Goal: Information Seeking & Learning: Learn about a topic

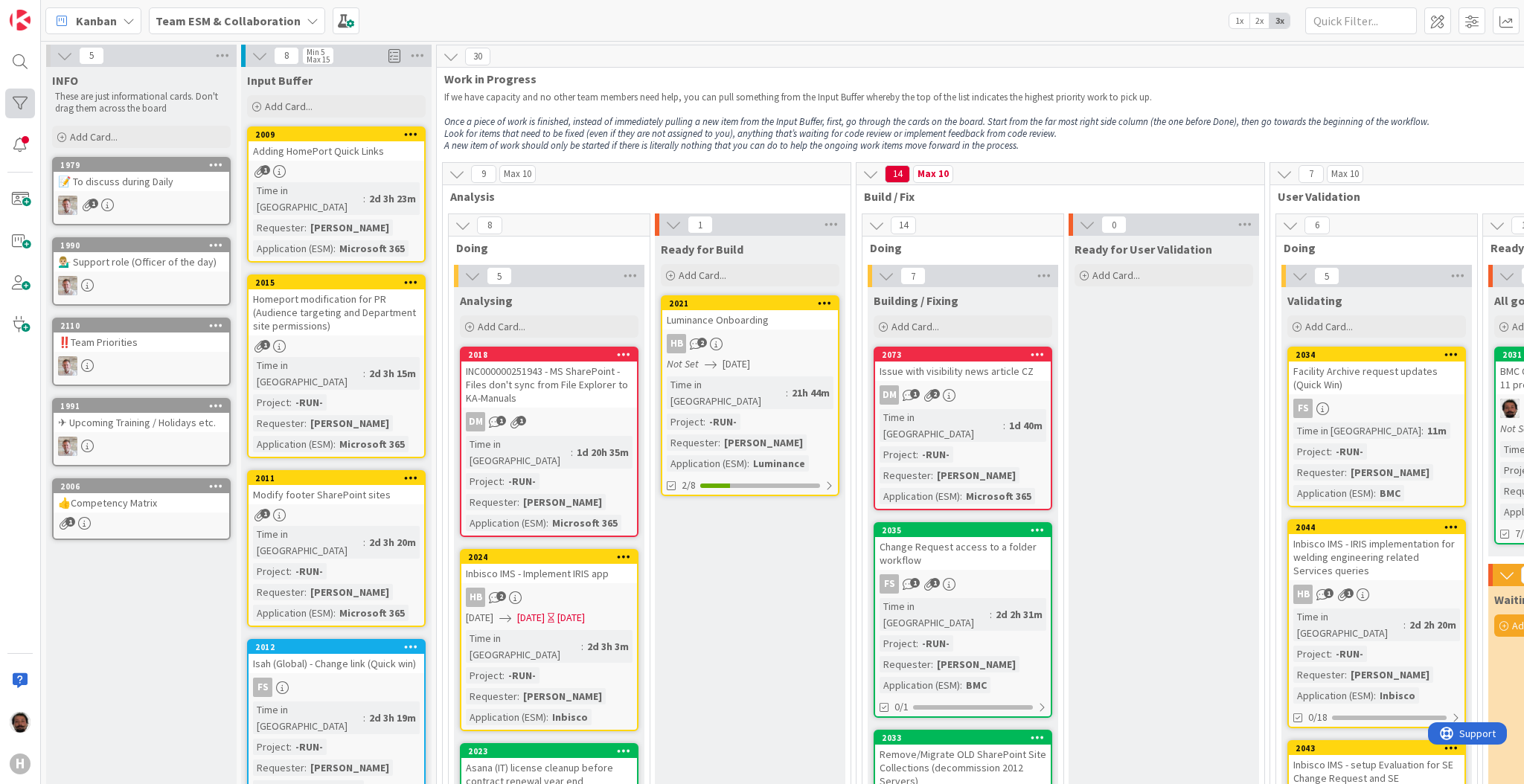
click at [16, 107] on div at bounding box center [20, 103] width 30 height 30
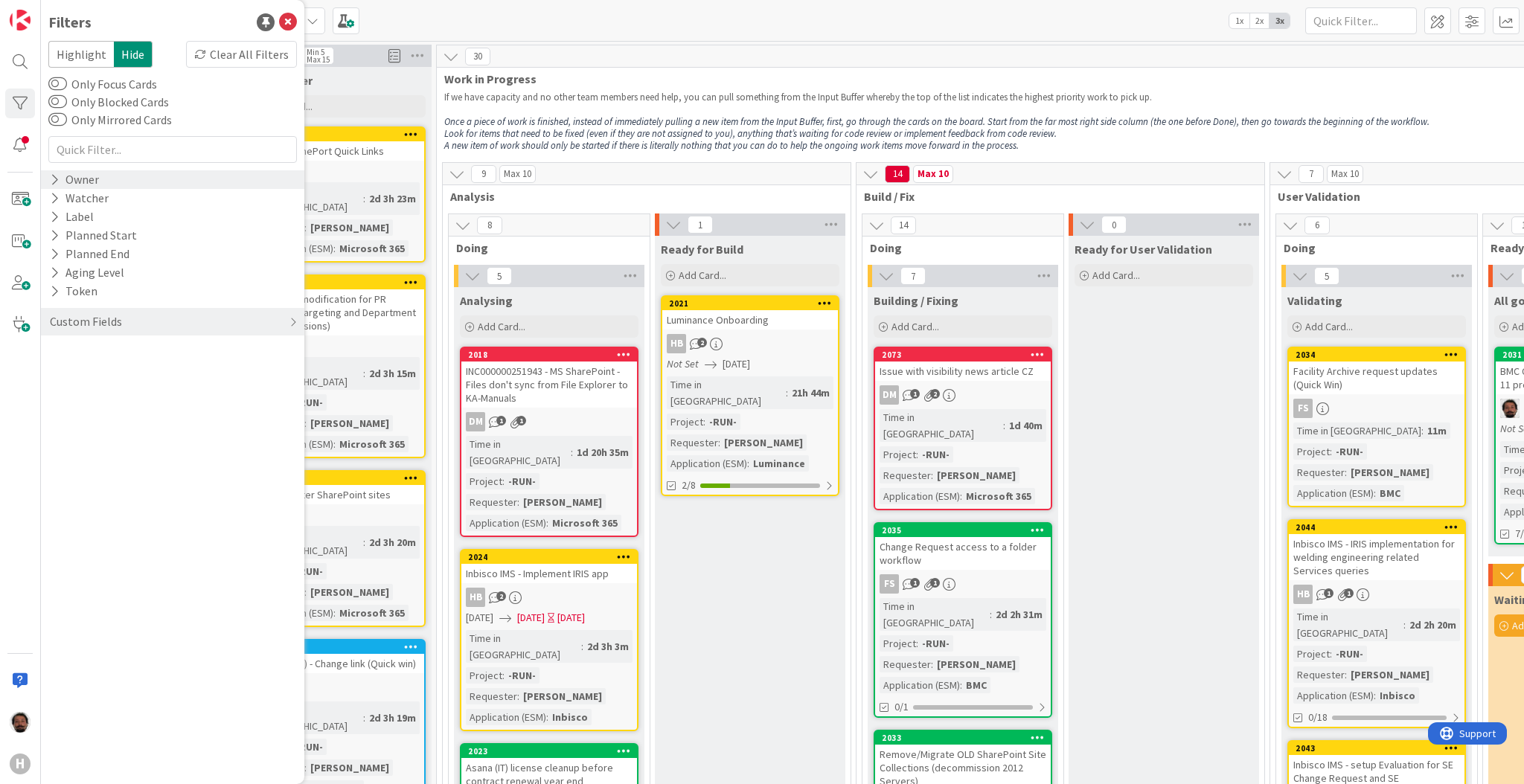
click at [86, 177] on div "Owner" at bounding box center [74, 179] width 52 height 19
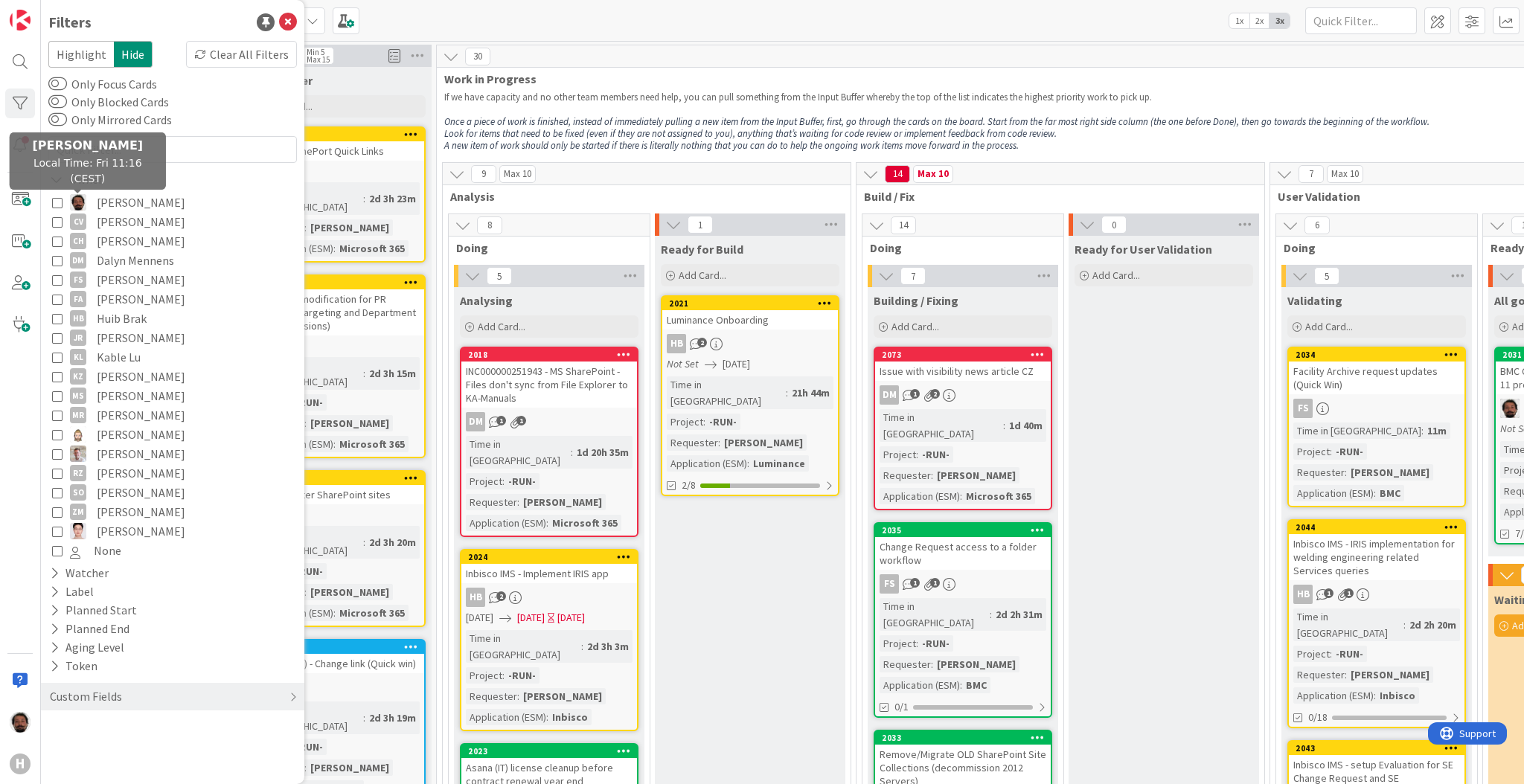
click at [80, 197] on img at bounding box center [78, 202] width 17 height 17
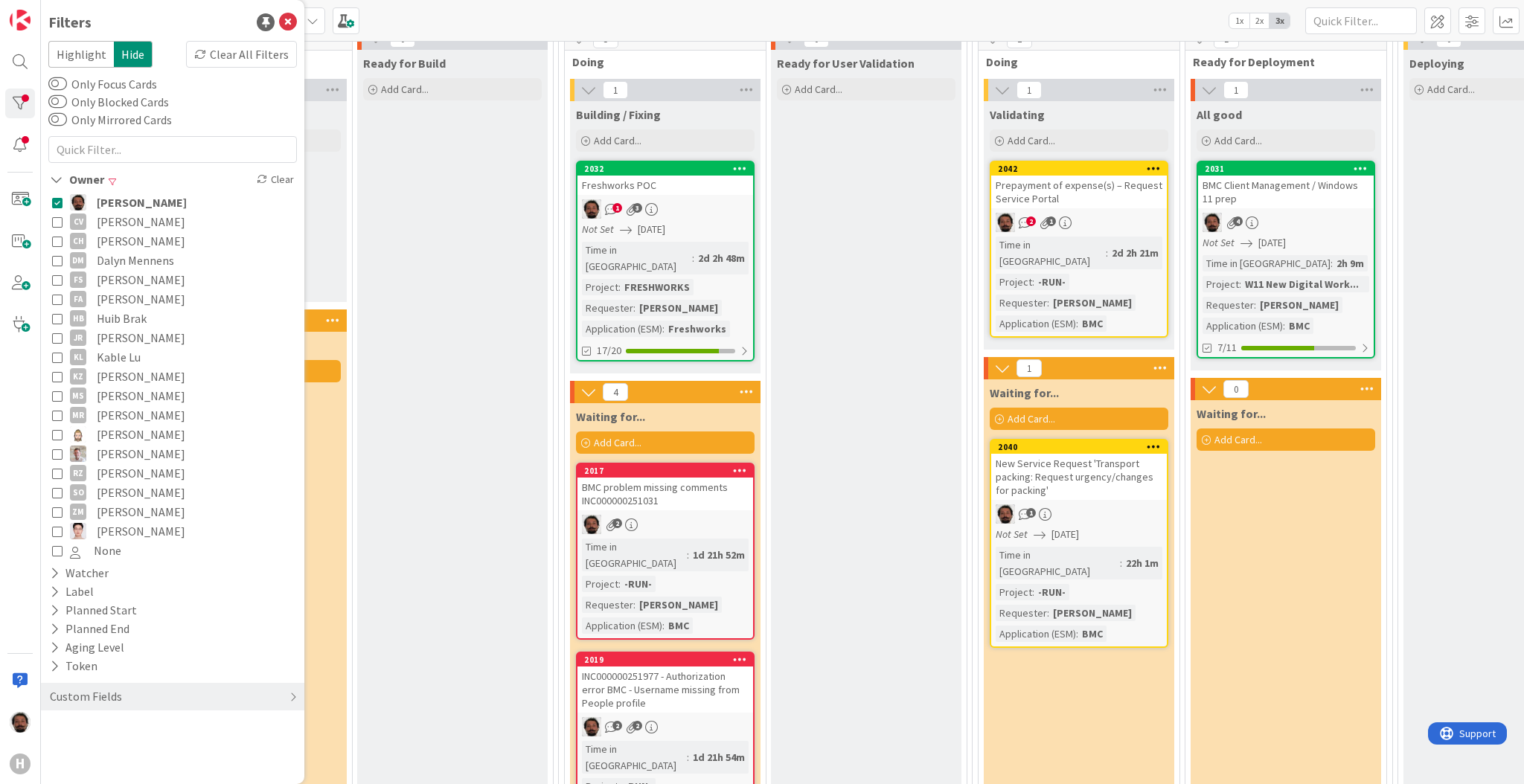
scroll to position [198, 298]
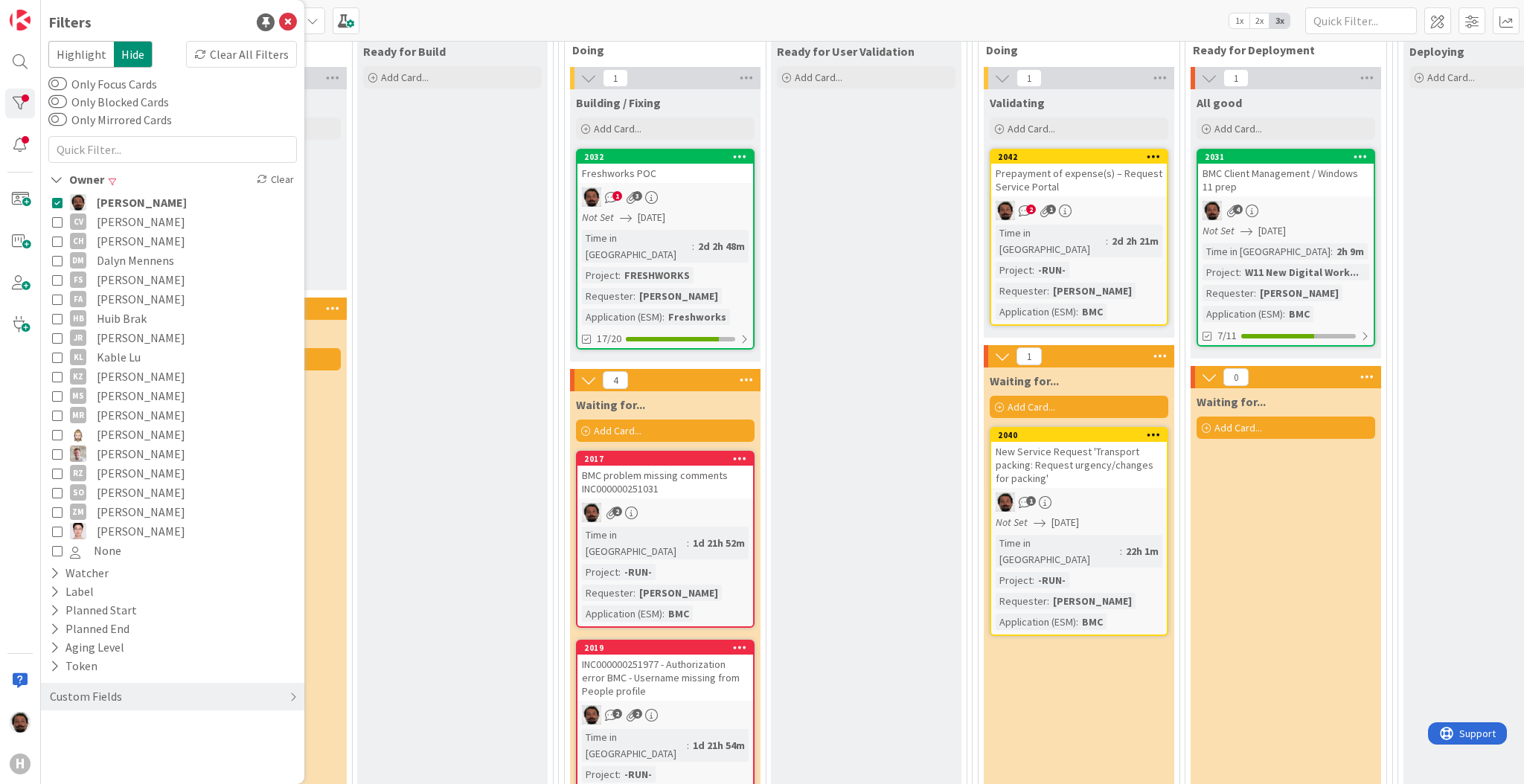
click at [1320, 184] on div "BMC Client Management / Windows 11 prep" at bounding box center [1285, 179] width 176 height 33
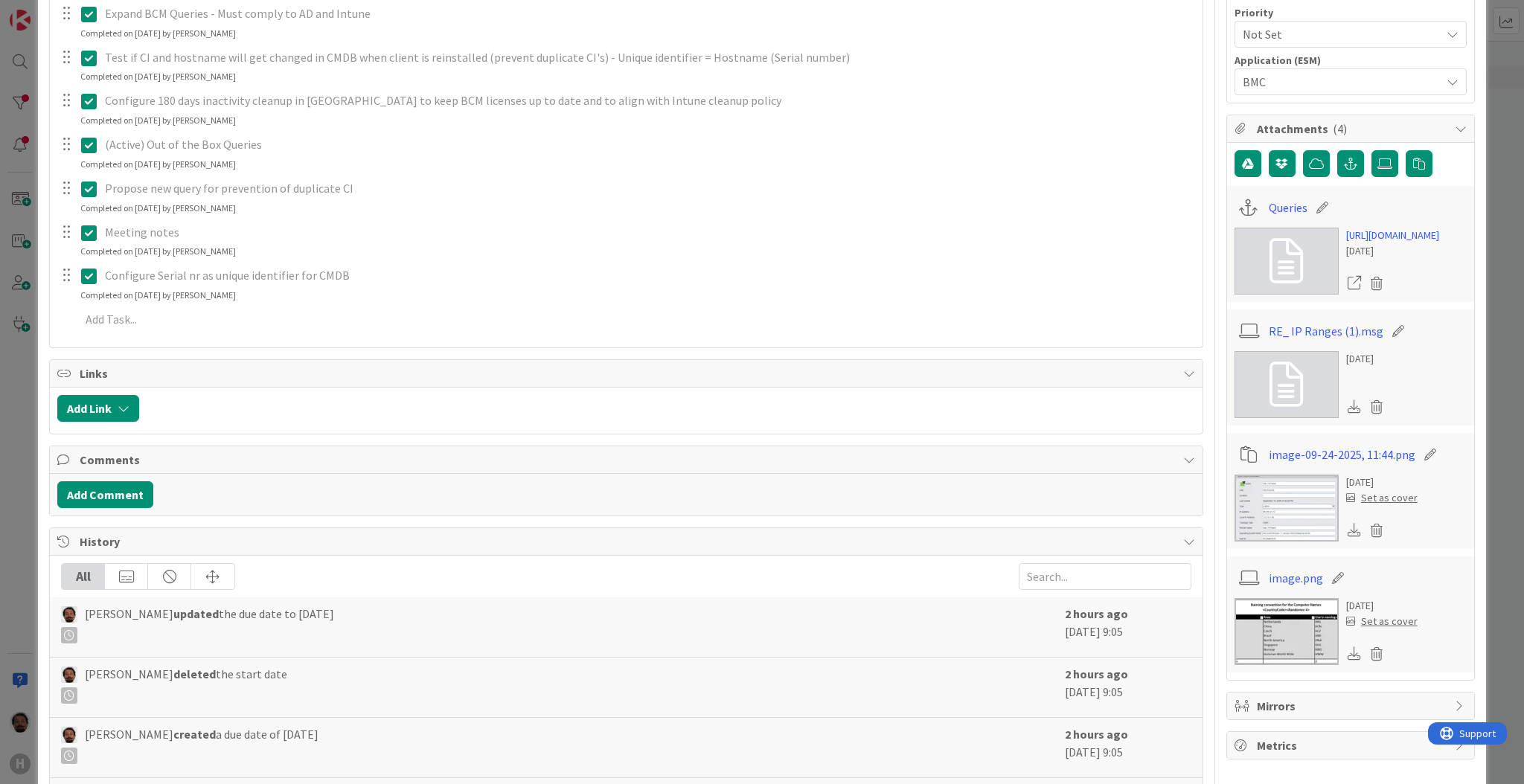
scroll to position [529, 0]
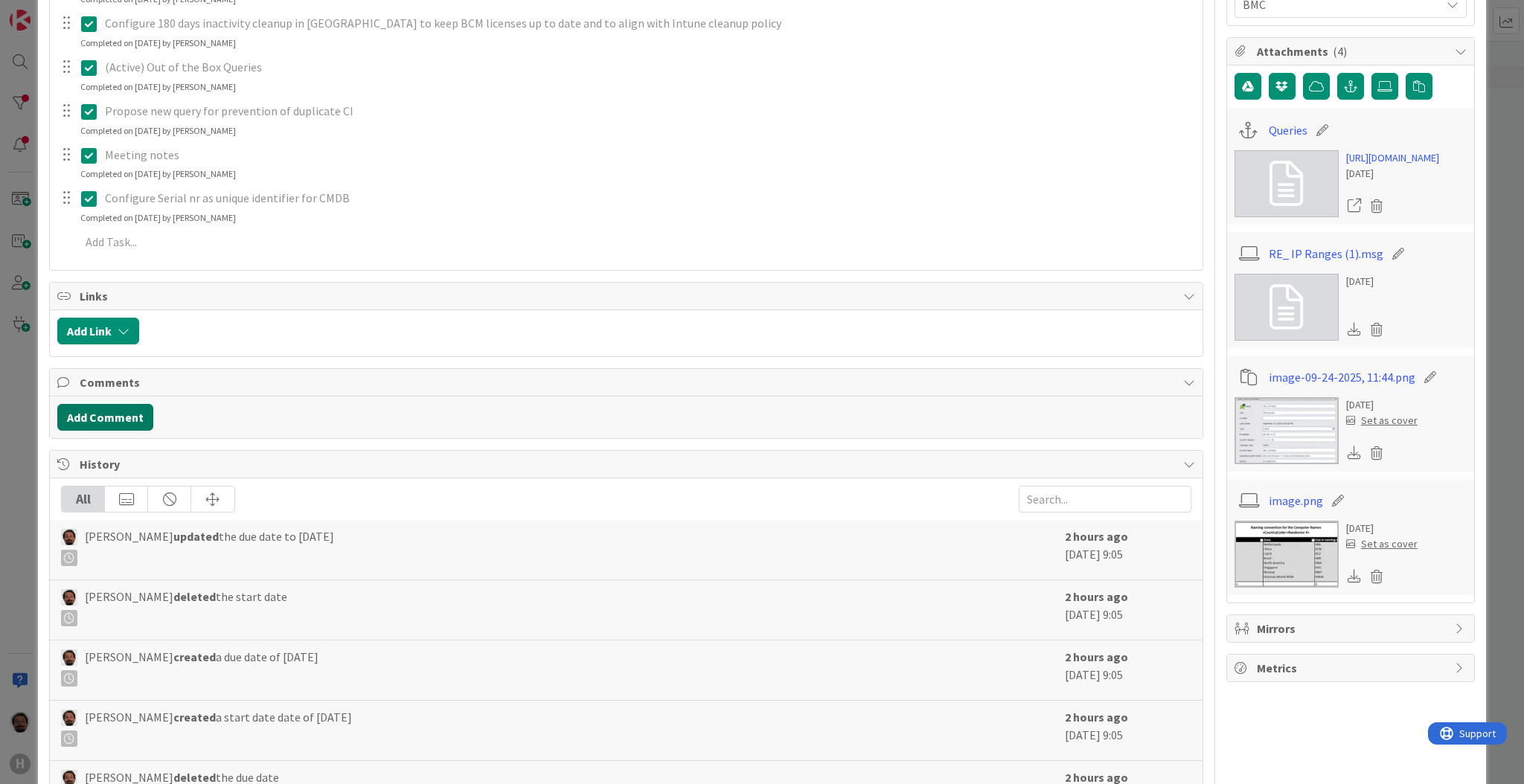
click at [82, 408] on button "Add Comment" at bounding box center [105, 417] width 96 height 27
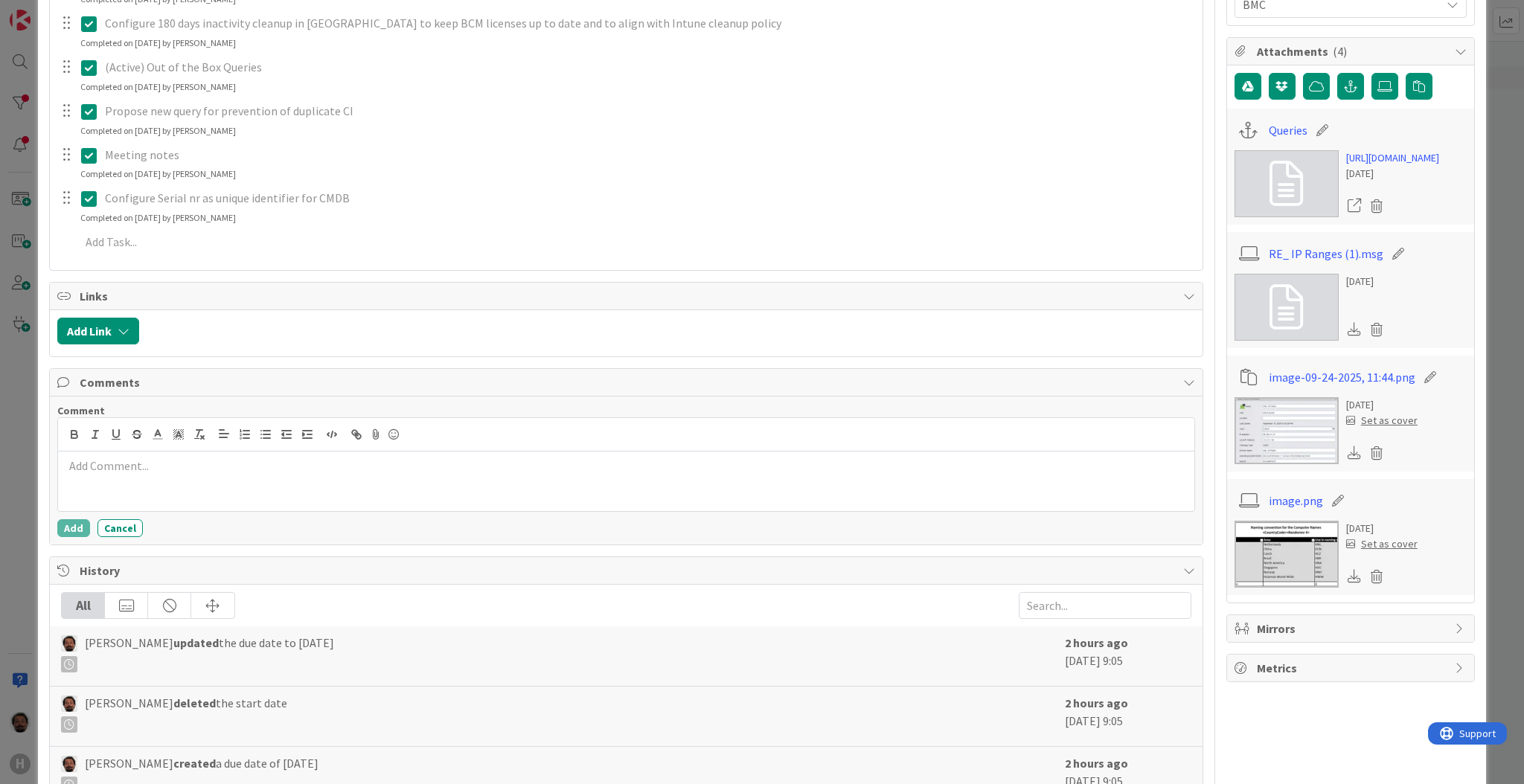
click at [259, 468] on p at bounding box center [626, 466] width 1124 height 17
click at [317, 489] on div at bounding box center [626, 481] width 1136 height 59
click at [318, 488] on div at bounding box center [626, 481] width 1136 height 59
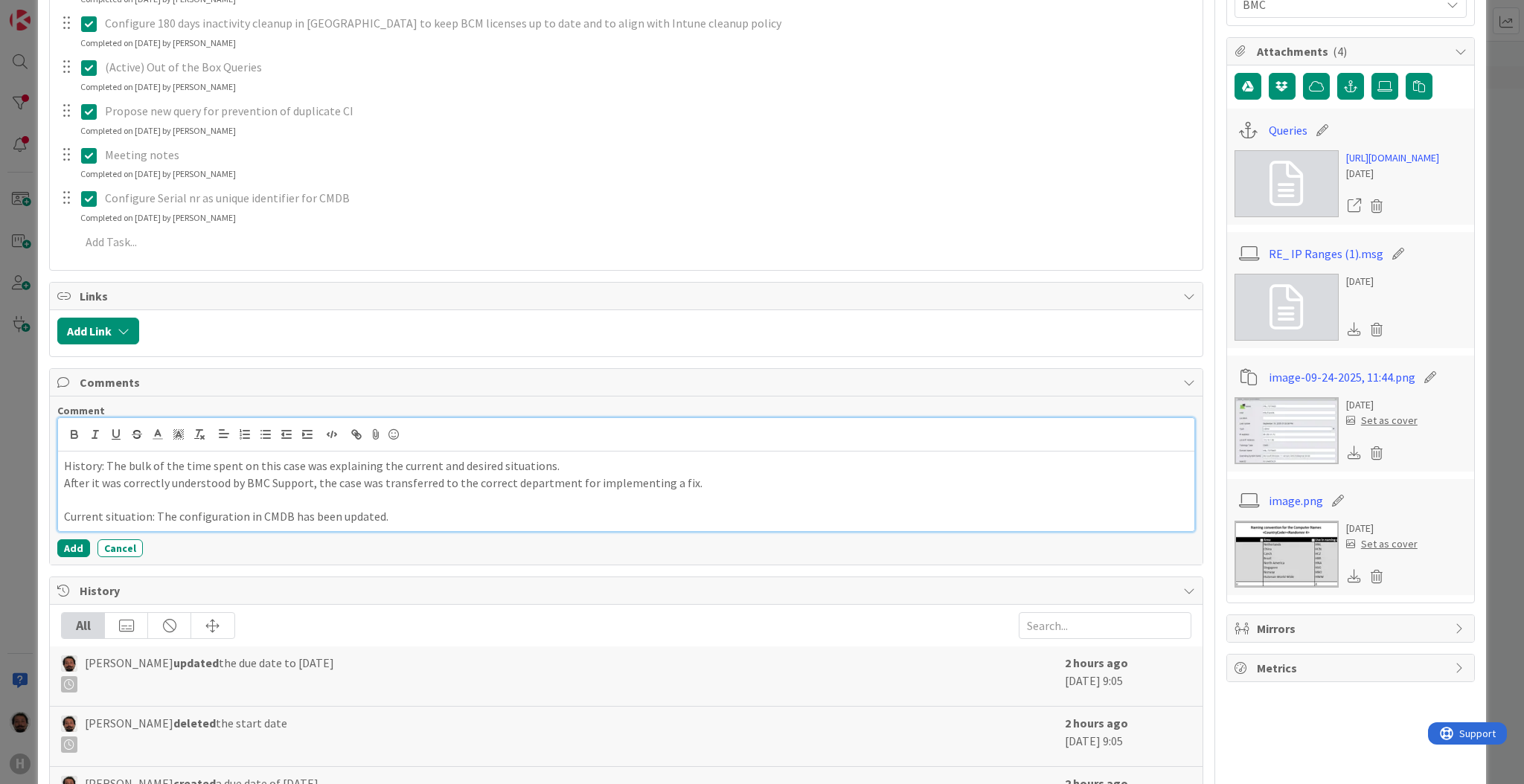
drag, startPoint x: 431, startPoint y: 506, endPoint x: 418, endPoint y: 517, distance: 17.0
click at [431, 506] on p at bounding box center [626, 499] width 1124 height 17
click at [418, 517] on p "Current situation: The configuration in CMDB has been updated." at bounding box center [626, 516] width 1124 height 17
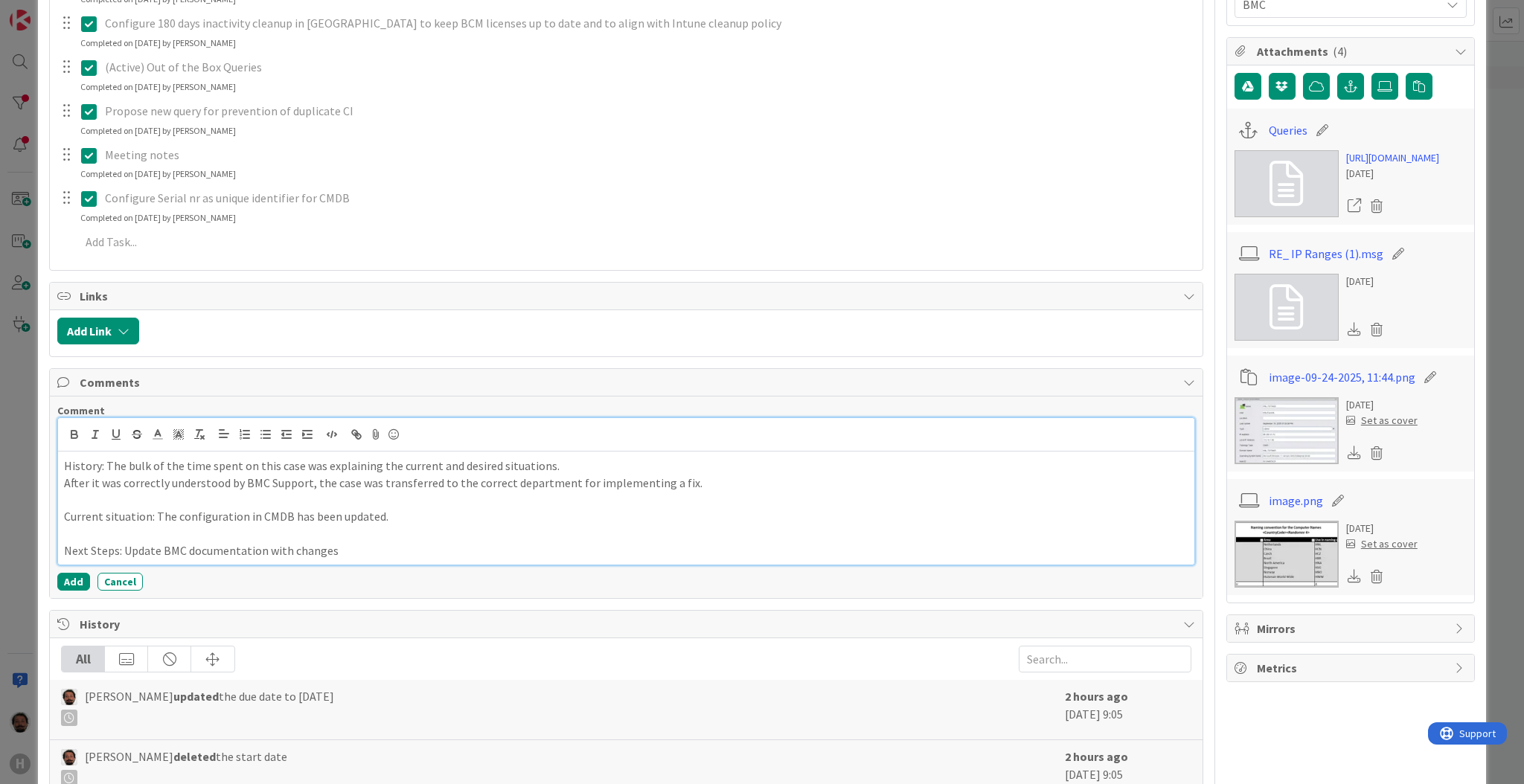
click at [384, 564] on div "History: The bulk of the time spent on this case was explaining the current and…" at bounding box center [626, 508] width 1136 height 113
click at [403, 511] on p "Current situation: The configuration in CMDB has been updated." at bounding box center [626, 516] width 1124 height 17
click at [390, 552] on p "Next Steps: Update BMC documentation with changes" at bounding box center [626, 551] width 1124 height 17
click at [415, 517] on p "Current situation: The configuration in CMDB has been updated." at bounding box center [626, 516] width 1124 height 17
click at [393, 547] on p "Next Steps: Update BMC documentation with changes" at bounding box center [626, 551] width 1124 height 17
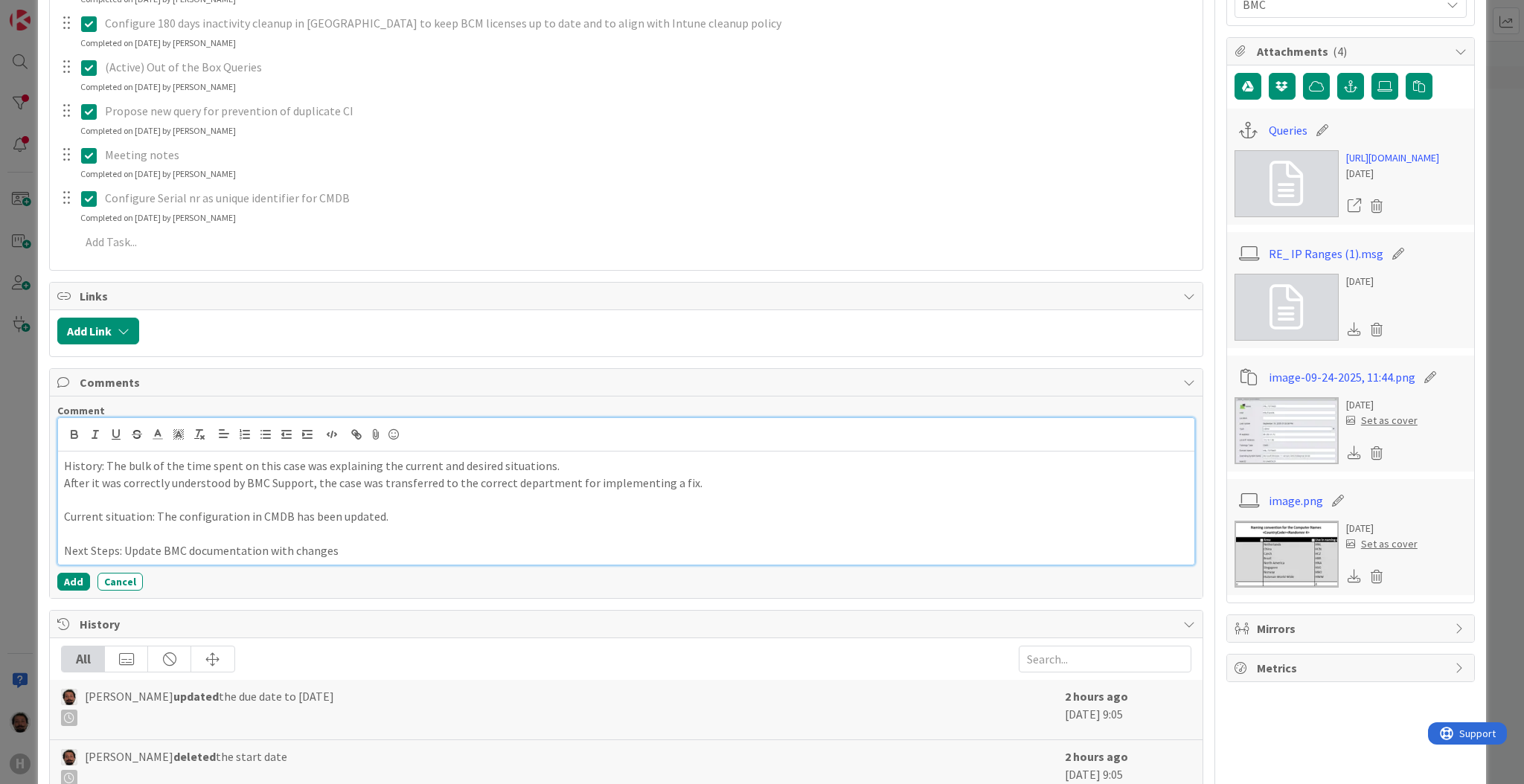
click at [424, 513] on p "Current situation: The configuration in CMDB has been updated." at bounding box center [626, 516] width 1124 height 17
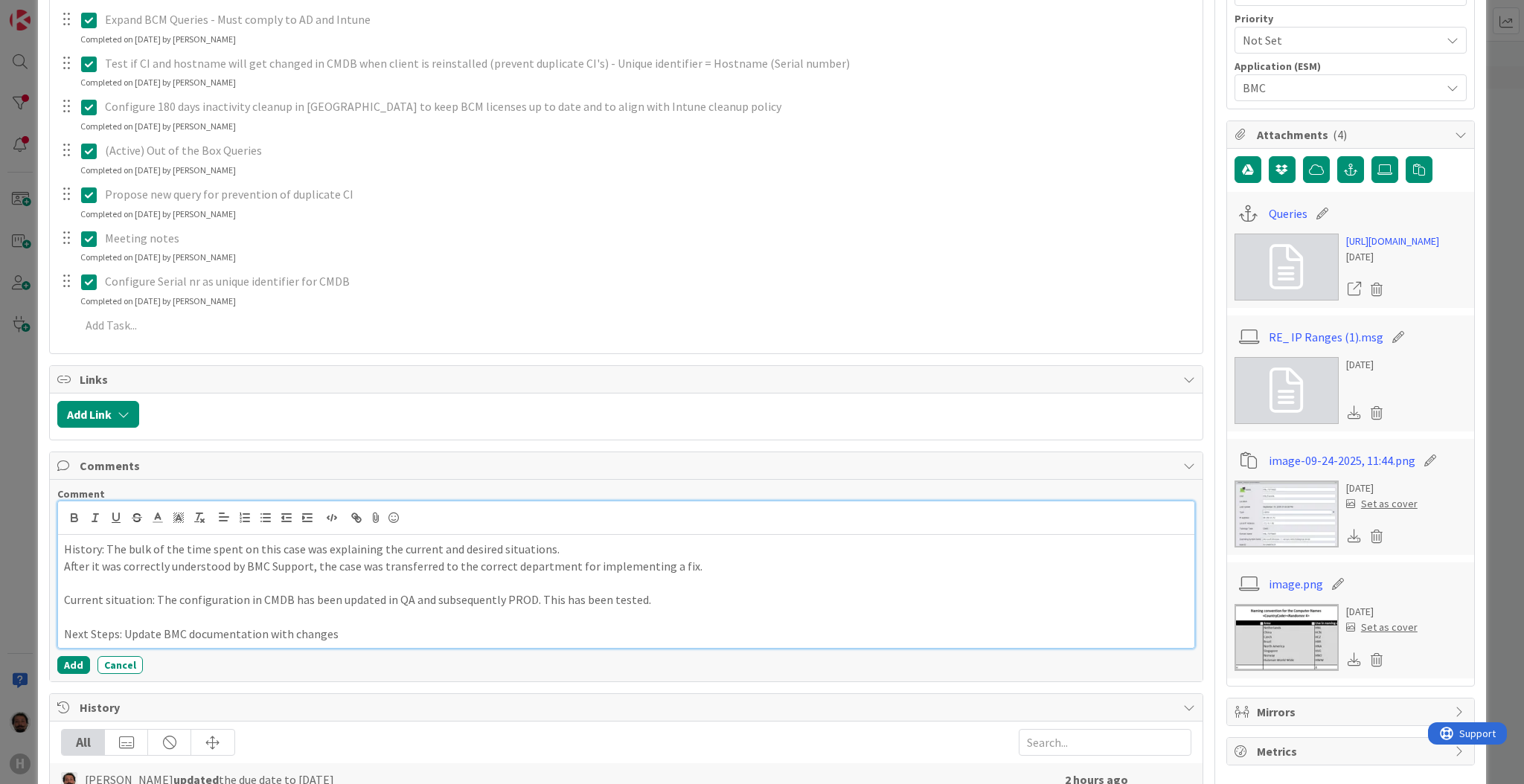
scroll to position [430, 0]
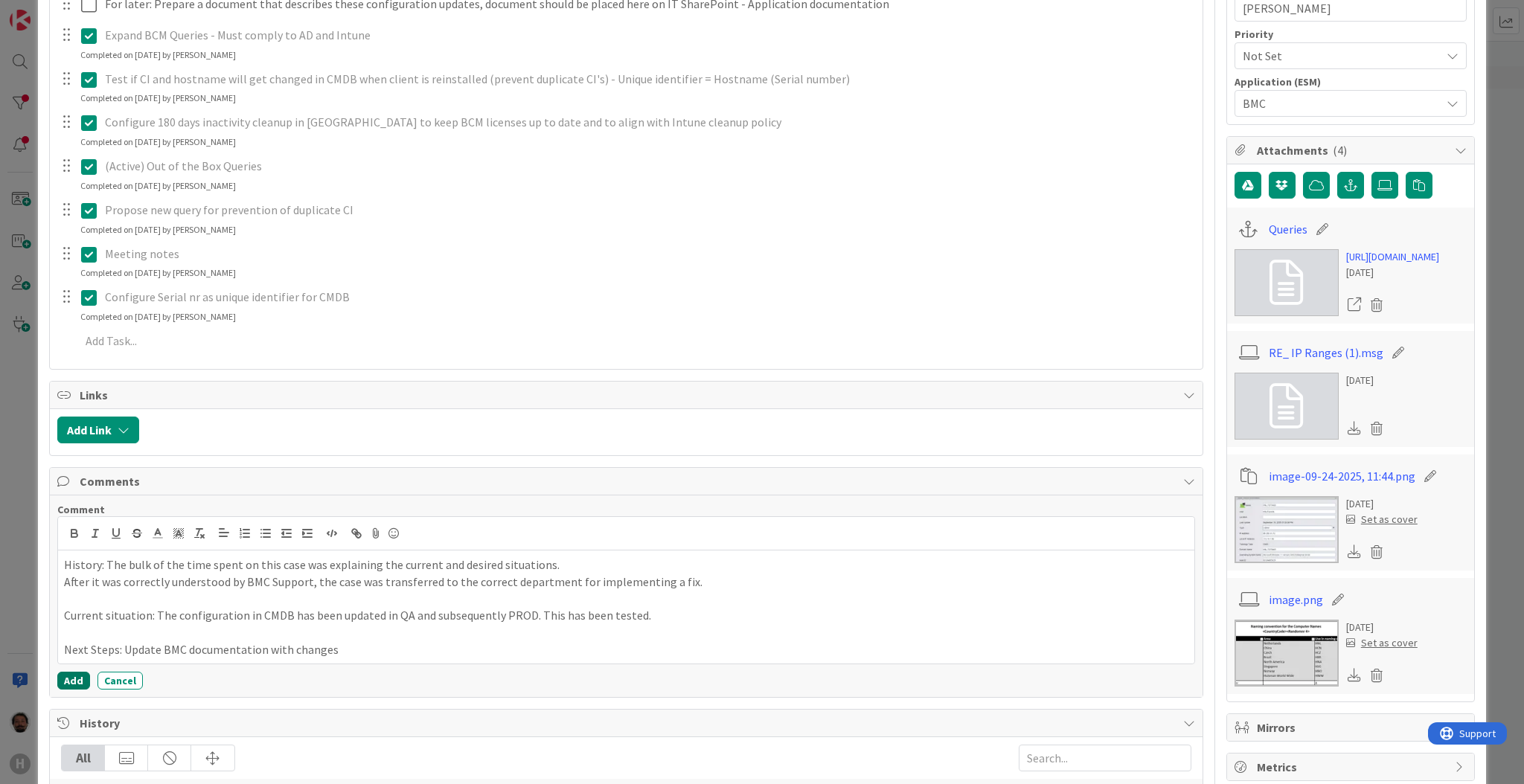
click at [84, 679] on button "Add" at bounding box center [73, 681] width 33 height 18
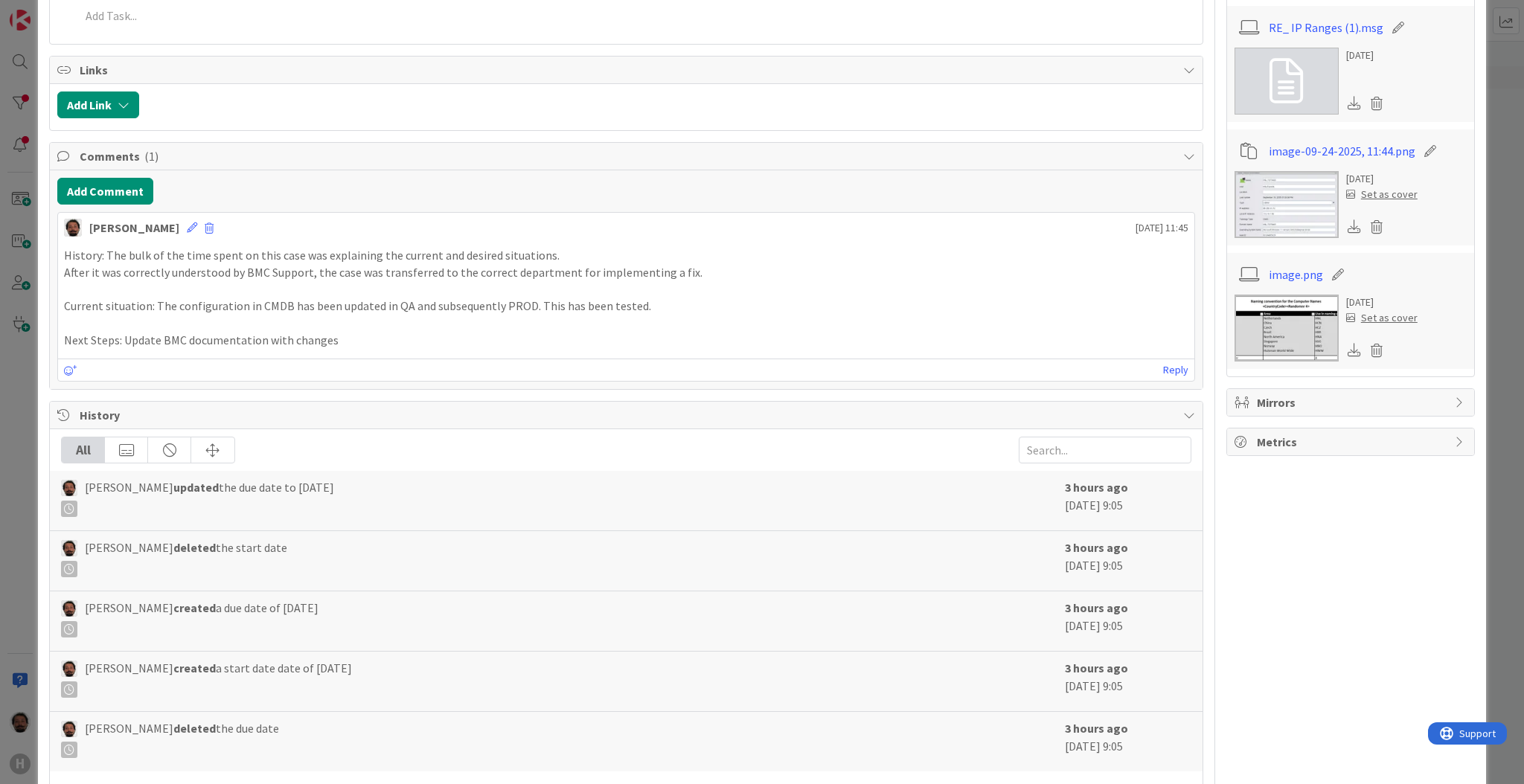
scroll to position [68, 0]
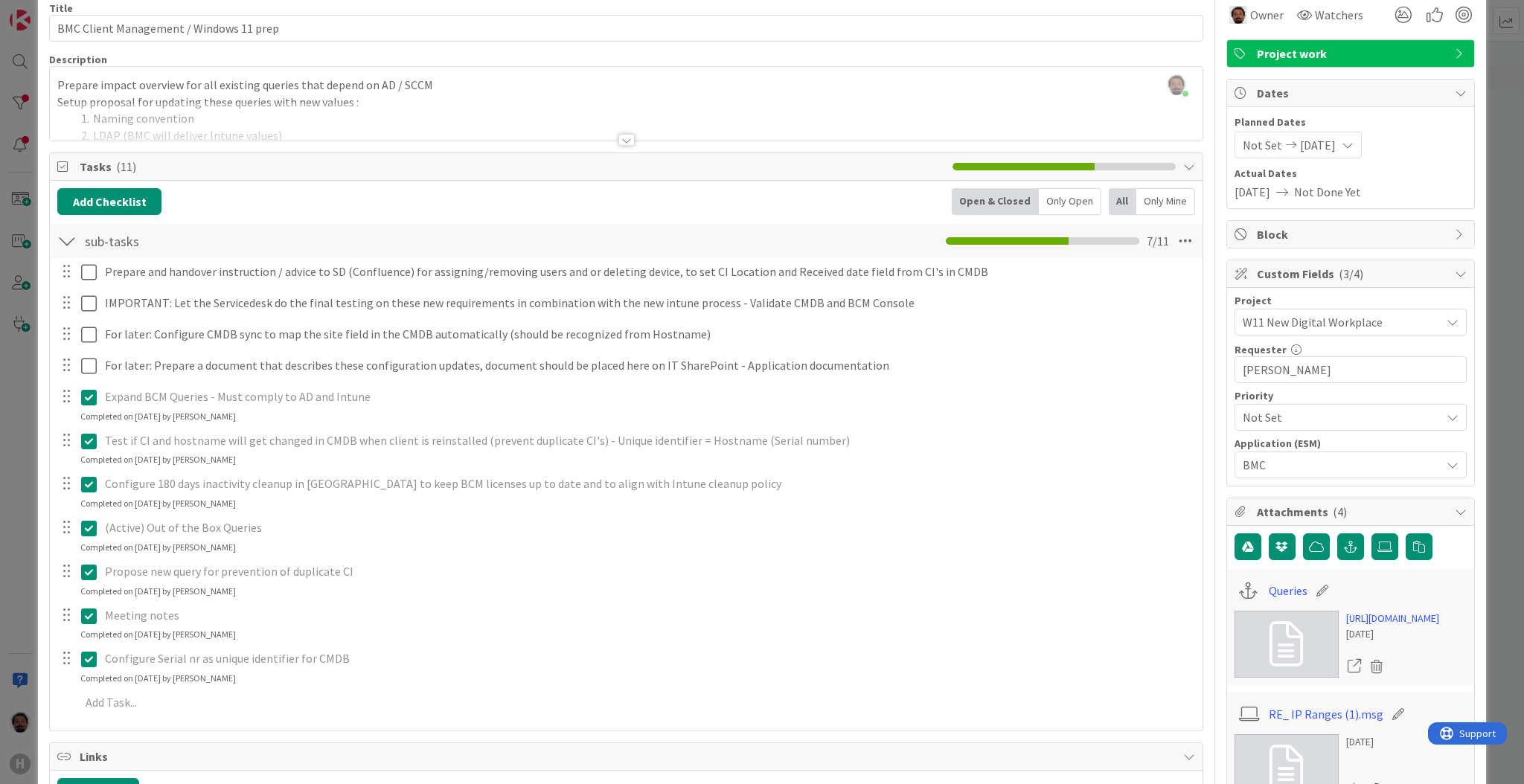
click at [1498, 208] on div "ID 2031 Team ESM & Collaboration All good Title 39 / 128 BMC Client Management …" at bounding box center [762, 392] width 1524 height 784
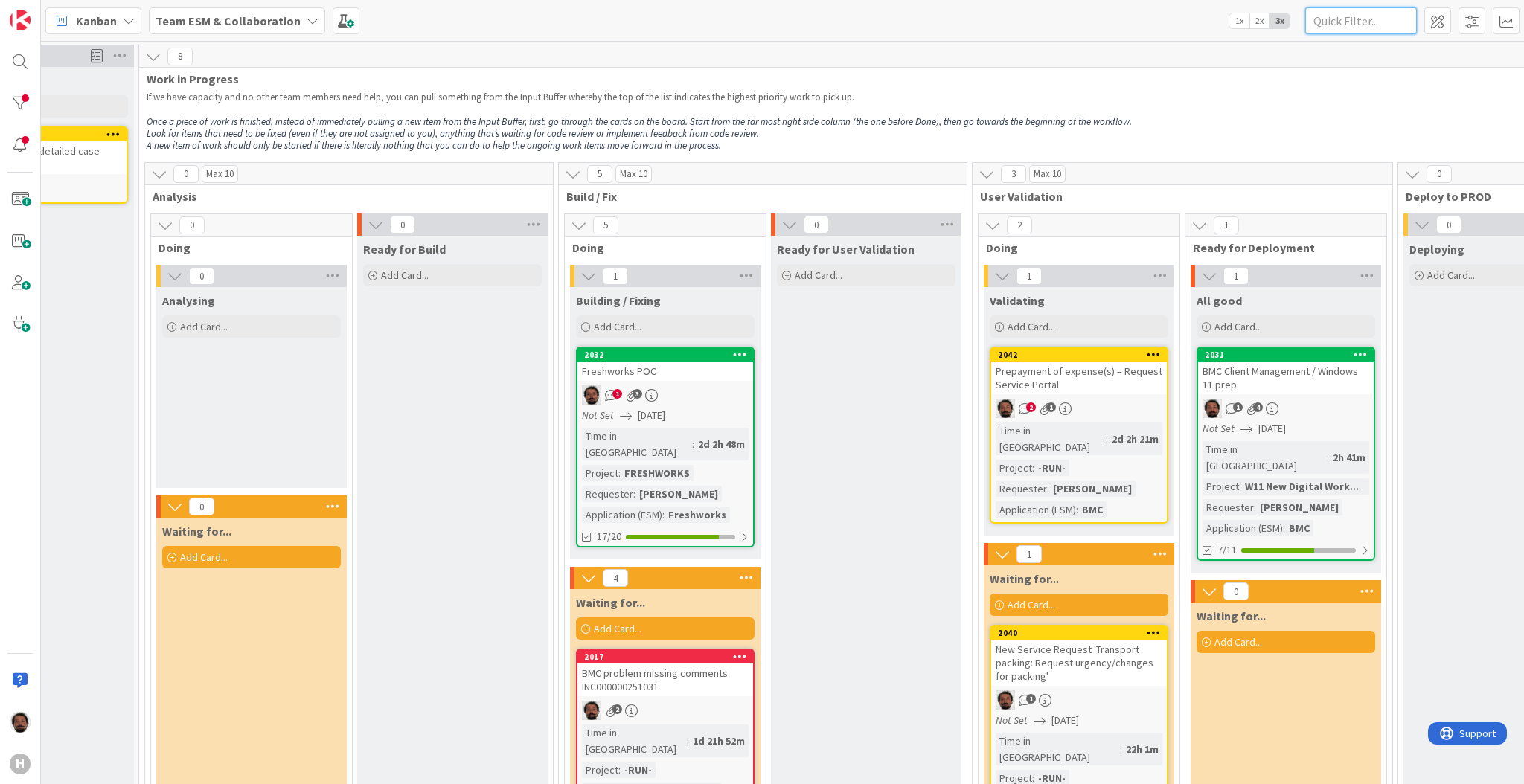
click at [1361, 11] on input "text" at bounding box center [1360, 20] width 111 height 27
type input "warehouse"
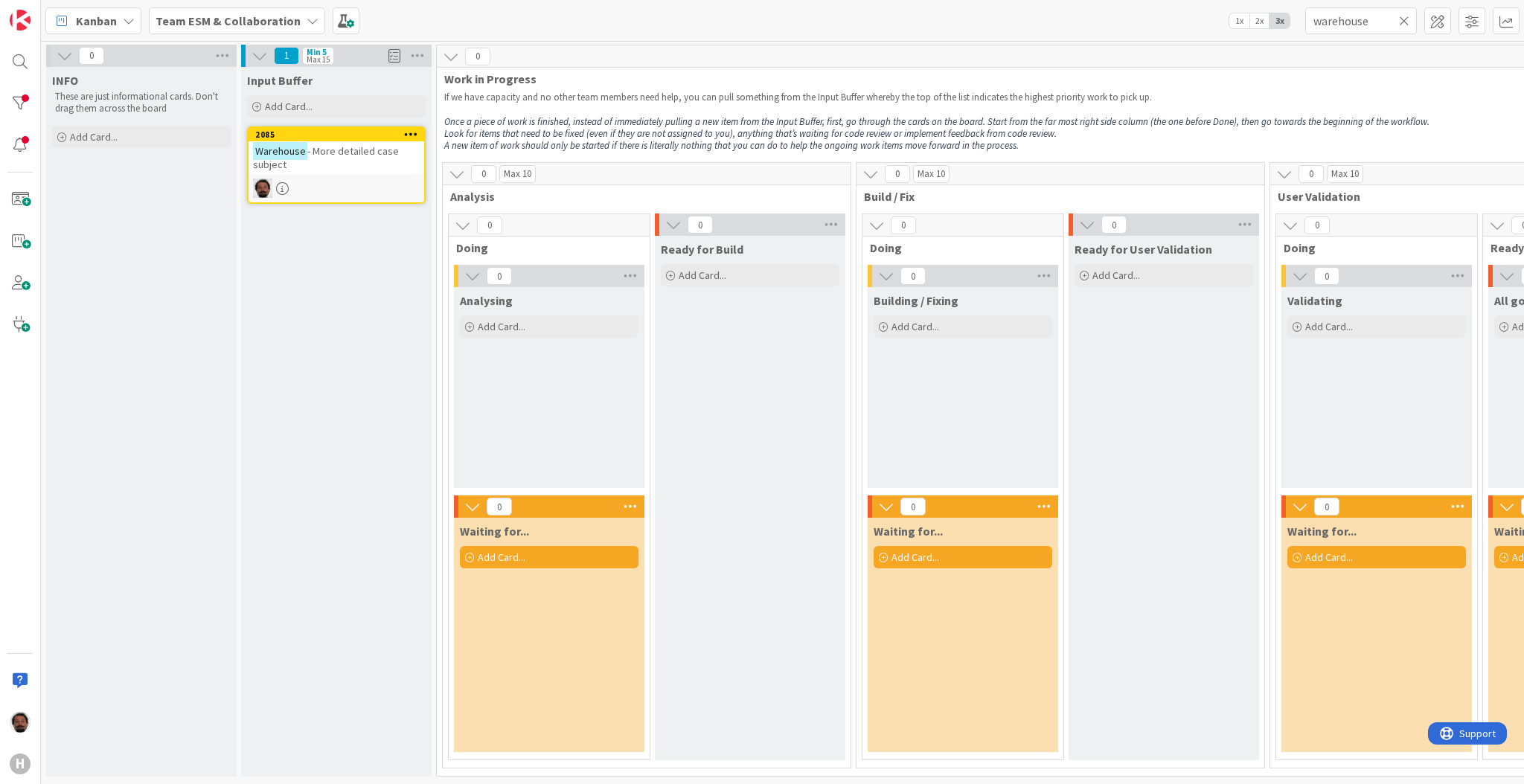
click at [343, 156] on span "- More detailed case subject" at bounding box center [325, 157] width 146 height 27
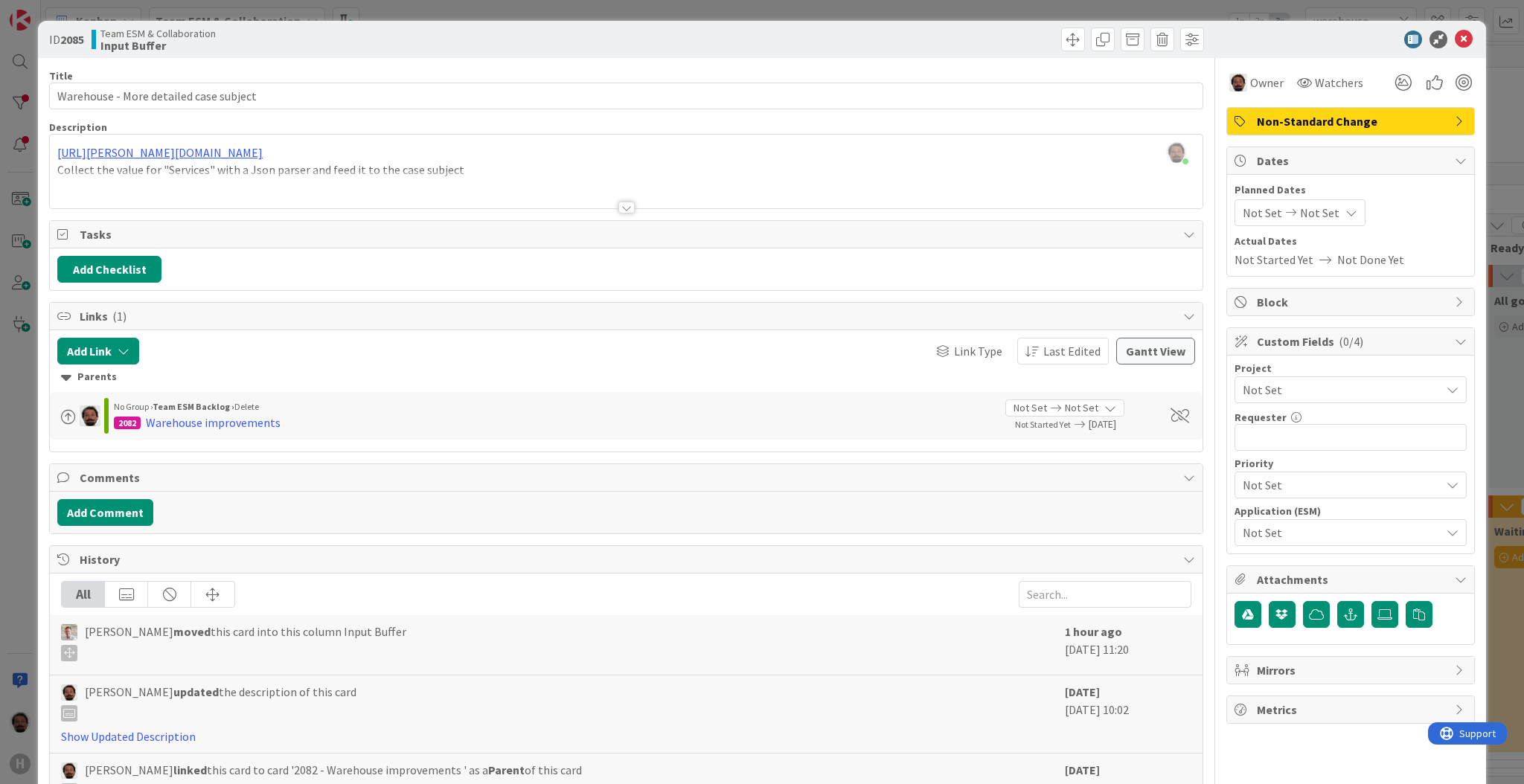
click at [618, 203] on div at bounding box center [626, 207] width 17 height 11
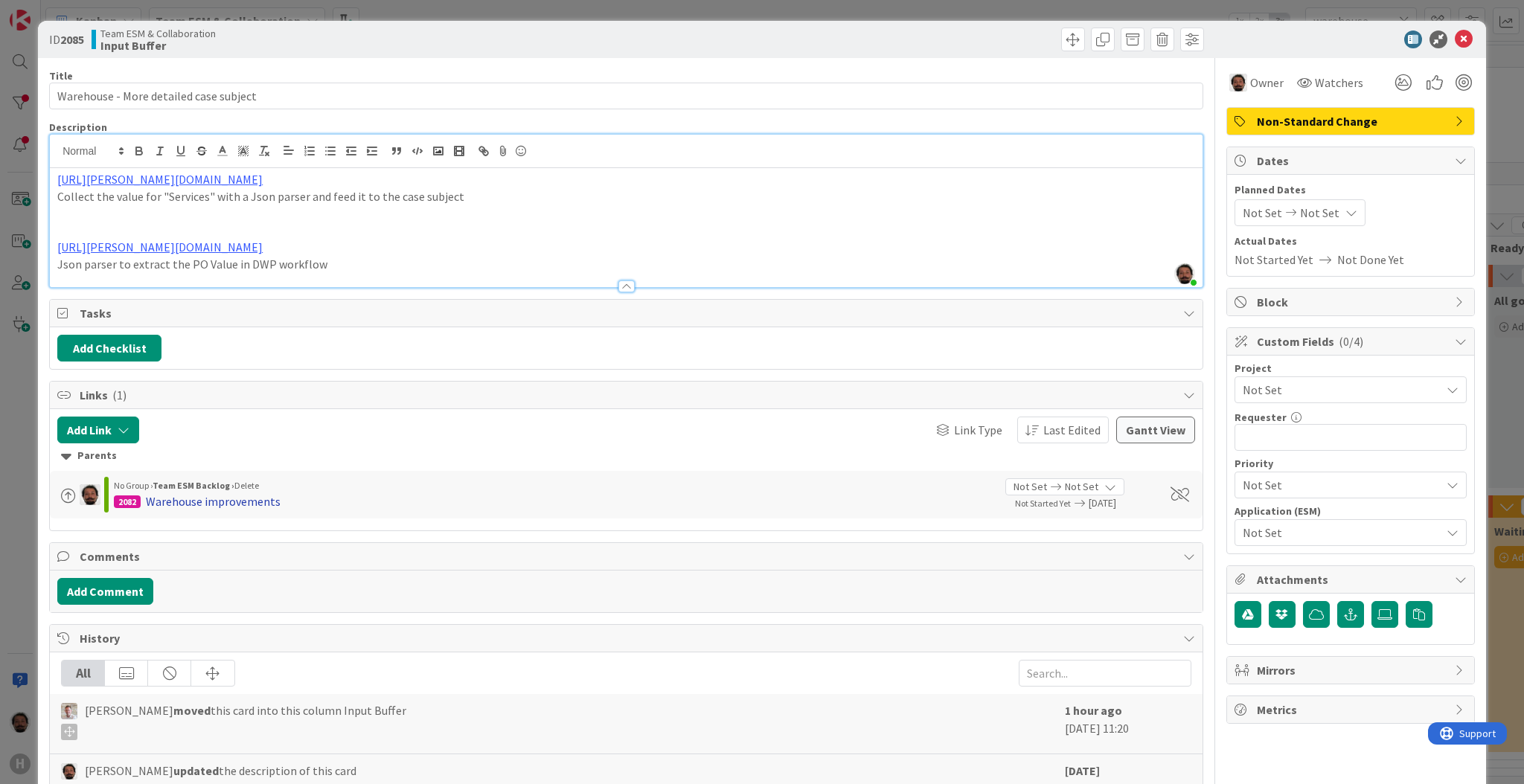
click at [234, 497] on div "Warehouse improvements" at bounding box center [213, 501] width 134 height 18
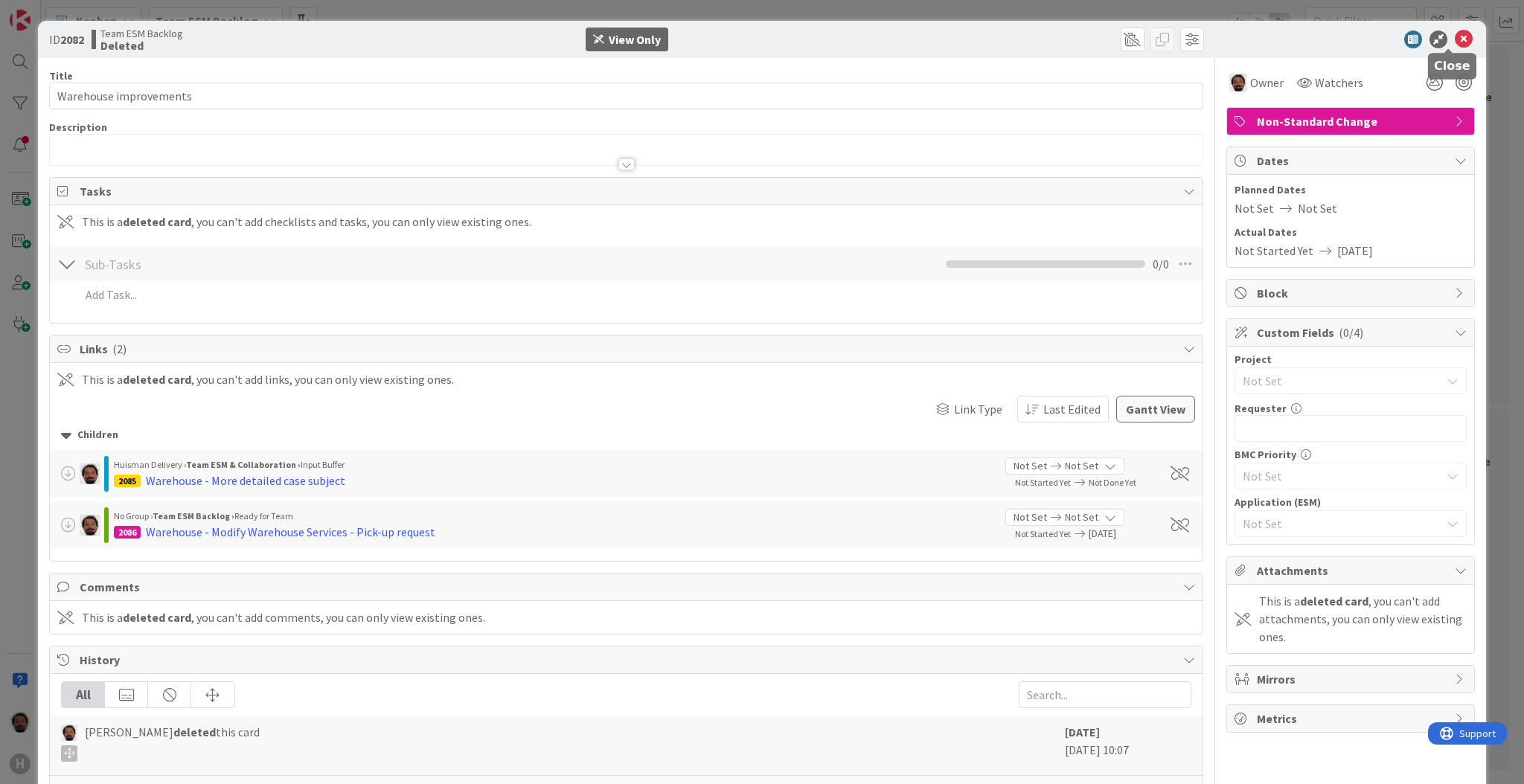
click at [1454, 40] on icon at bounding box center [1463, 40] width 18 height 18
